Goal: Information Seeking & Learning: Learn about a topic

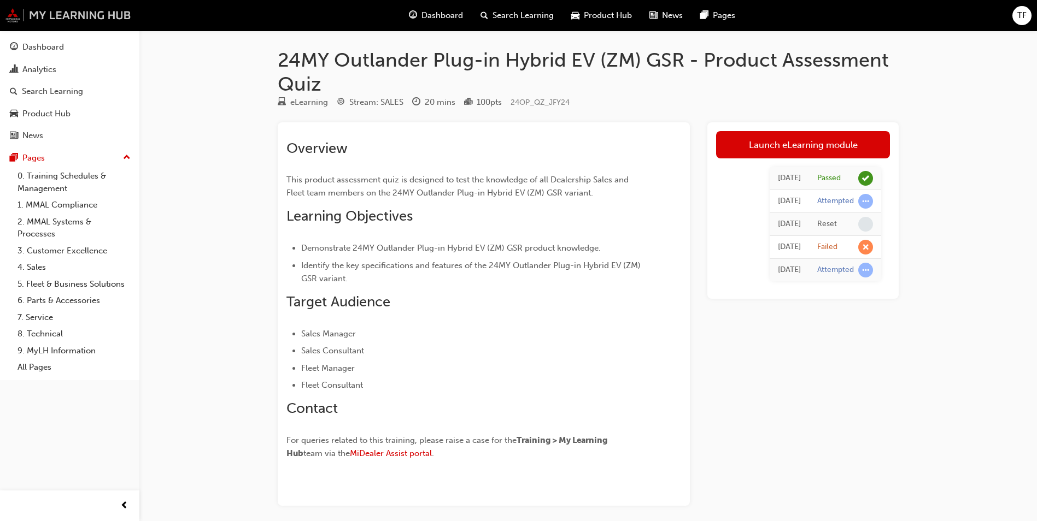
click at [58, 17] on img at bounding box center [68, 15] width 126 height 14
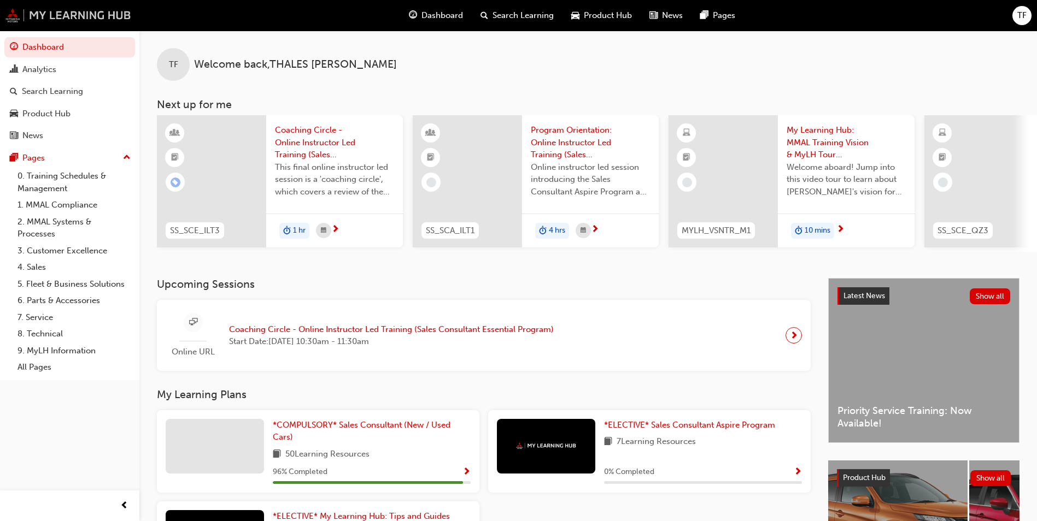
scroll to position [55, 0]
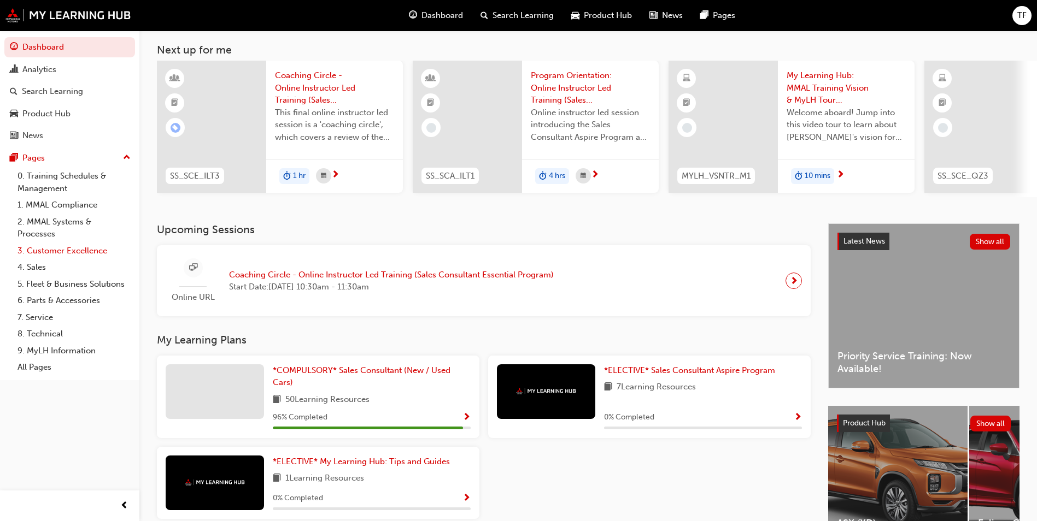
click at [36, 255] on link "3. Customer Excellence" at bounding box center [74, 251] width 122 height 17
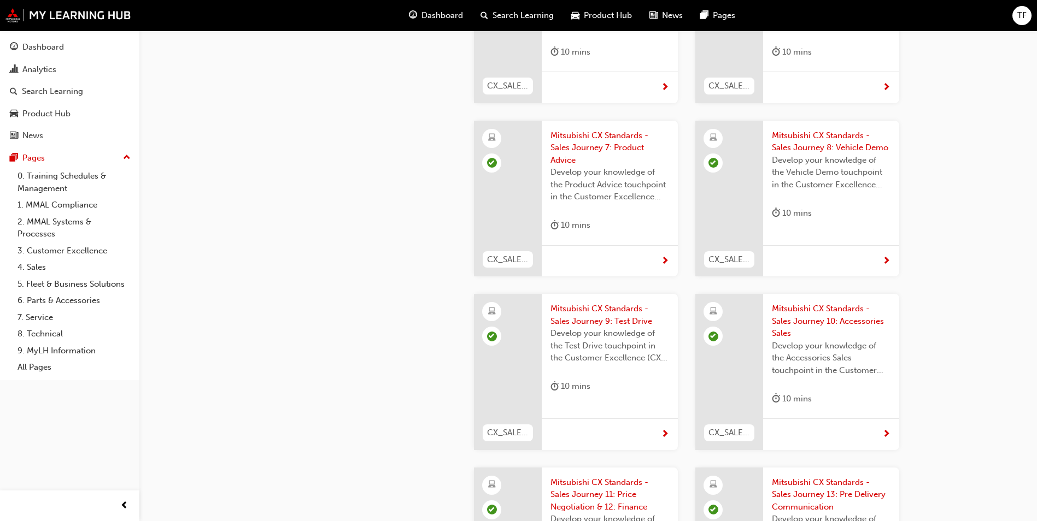
scroll to position [929, 0]
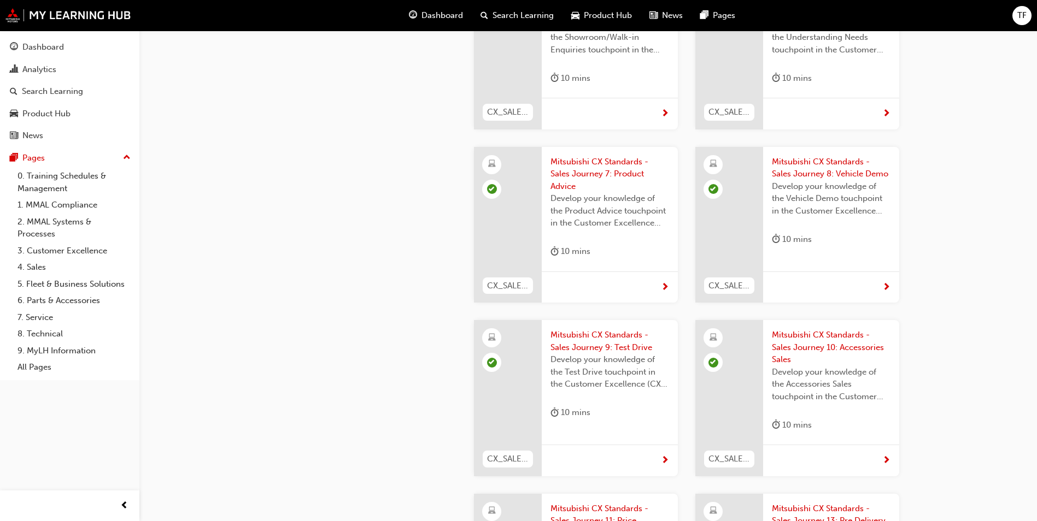
click at [583, 162] on span "Mitsubishi CX Standards - Sales Journey 7: Product Advice" at bounding box center [609, 174] width 119 height 37
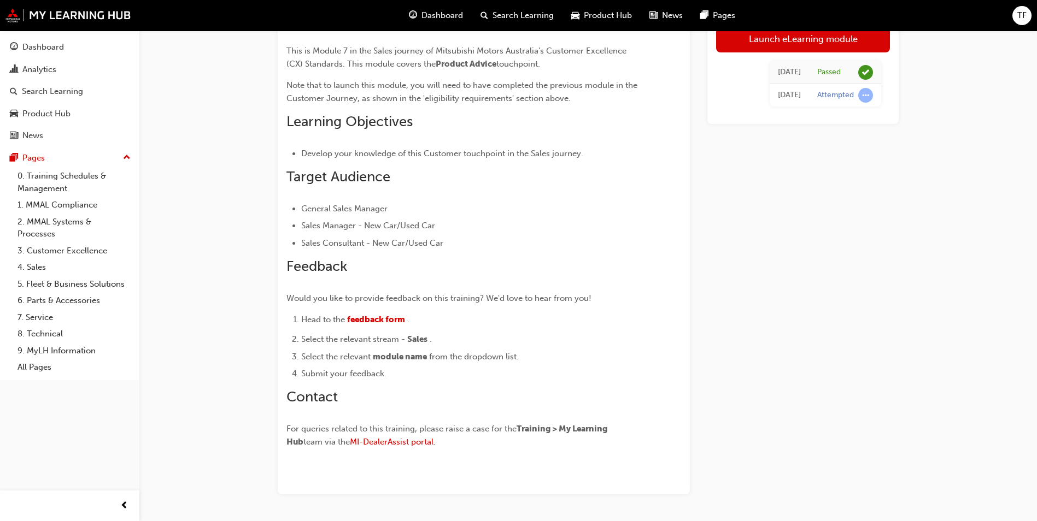
scroll to position [127, 0]
